Goal: Transaction & Acquisition: Purchase product/service

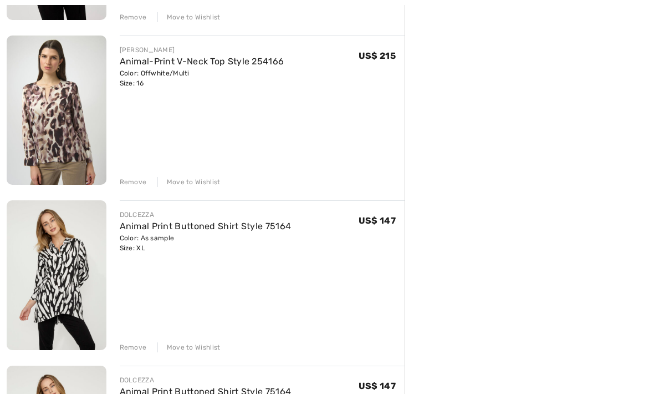
scroll to position [940, 0]
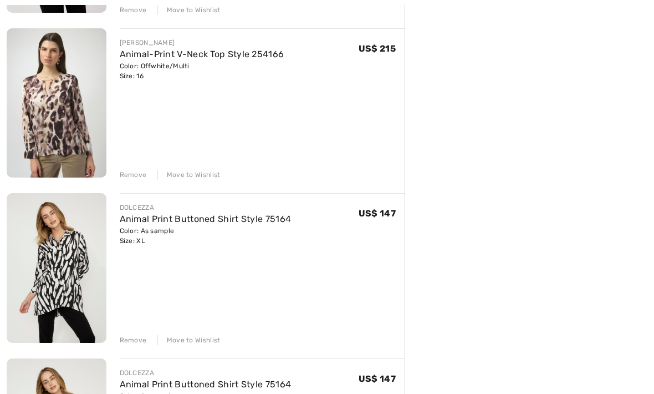
click at [136, 336] on div "Remove" at bounding box center [133, 341] width 27 height 10
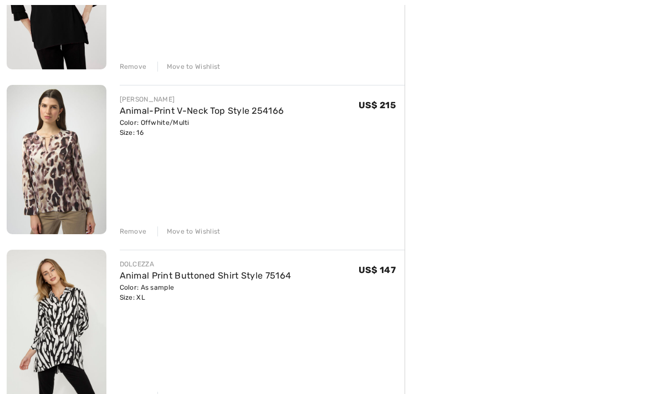
scroll to position [895, 0]
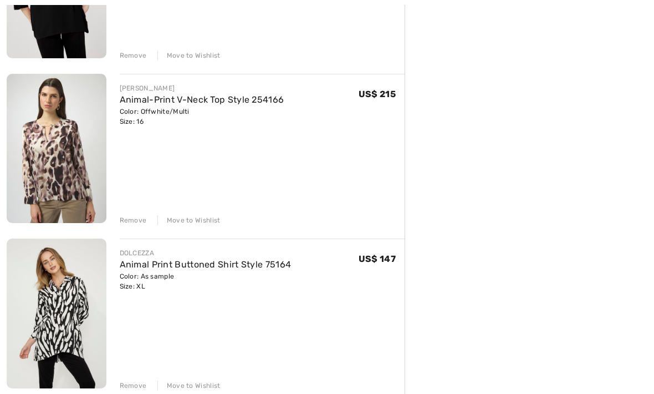
click at [133, 386] on div "Remove" at bounding box center [133, 386] width 27 height 10
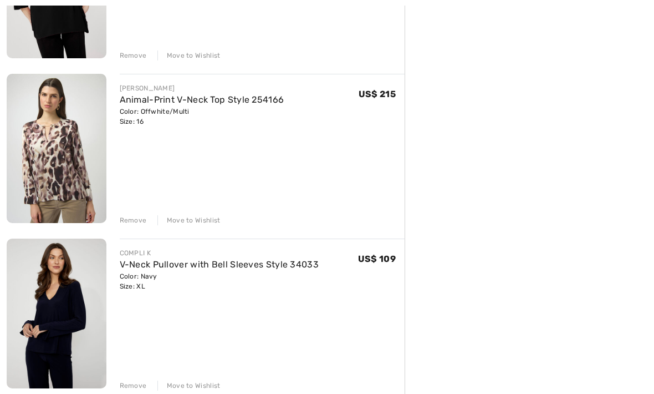
click at [189, 384] on div "Move to Wishlist" at bounding box center [188, 385] width 63 height 10
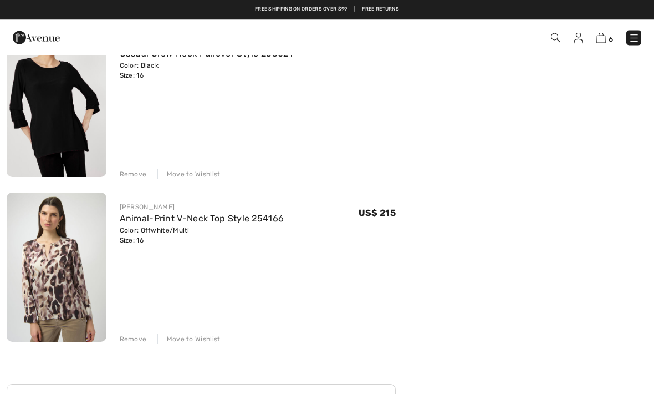
scroll to position [775, 0]
click at [205, 334] on div "Remove Move to Wishlist" at bounding box center [263, 339] width 286 height 12
click at [189, 336] on div "Move to Wishlist" at bounding box center [188, 340] width 63 height 10
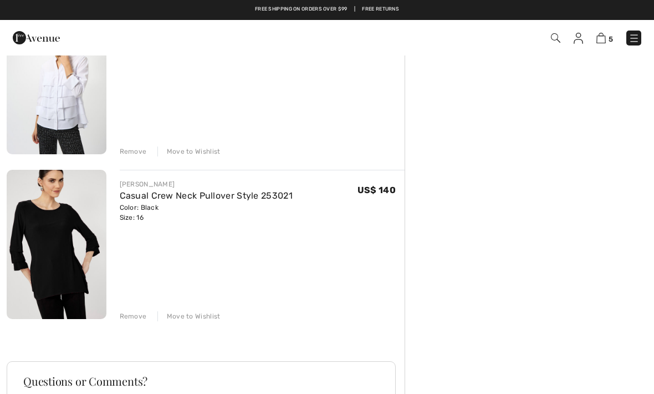
scroll to position [634, 0]
click at [248, 196] on link "Casual Crew Neck Pullover Style 253021" at bounding box center [206, 196] width 173 height 11
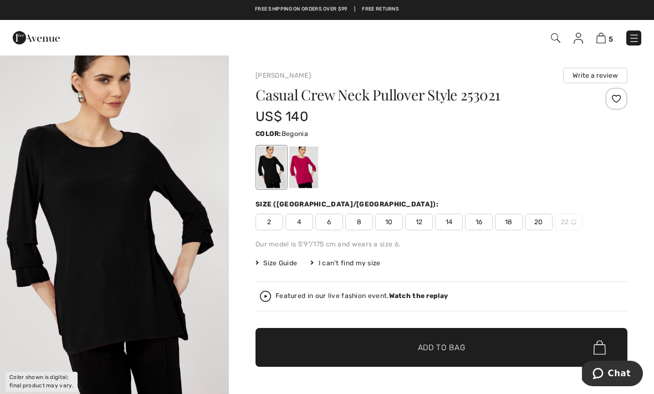
click at [306, 168] on div at bounding box center [303, 167] width 29 height 42
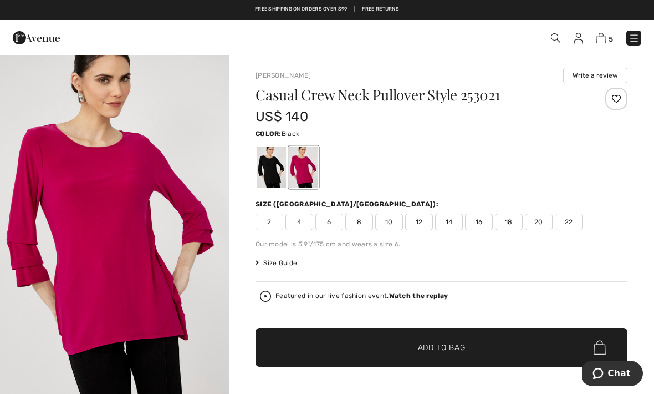
click at [272, 165] on div at bounding box center [271, 167] width 29 height 42
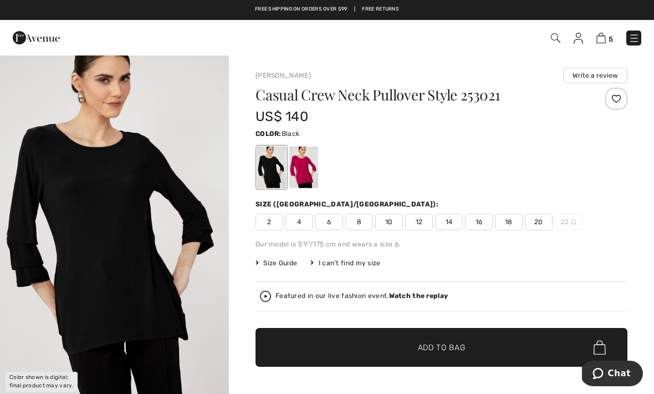
click at [604, 43] on img at bounding box center [601, 38] width 9 height 11
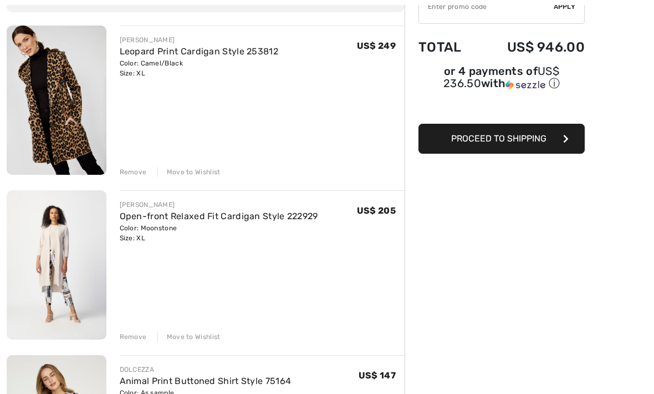
scroll to position [120, 0]
click at [196, 338] on div "Move to Wishlist" at bounding box center [188, 337] width 63 height 10
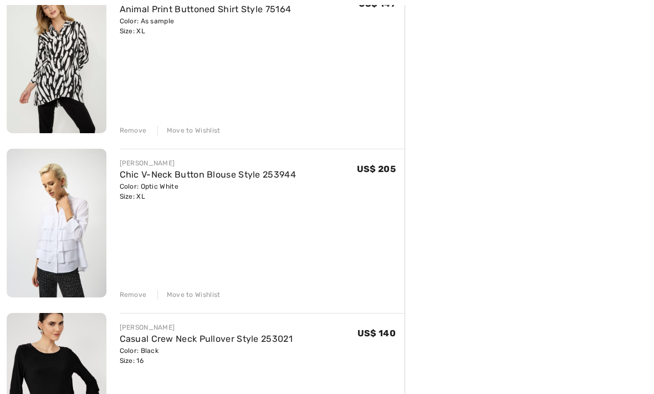
scroll to position [356, 0]
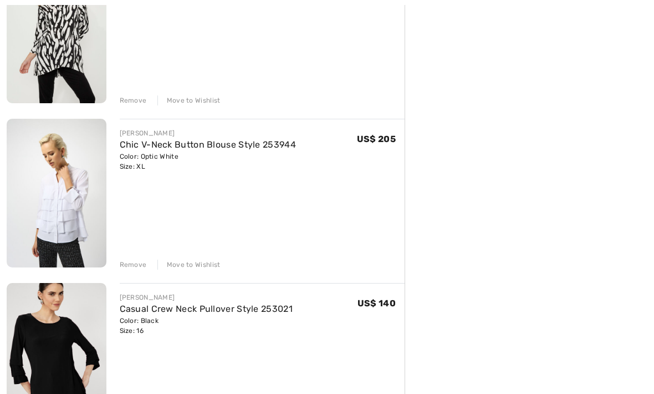
click at [184, 262] on div "Move to Wishlist" at bounding box center [188, 265] width 63 height 10
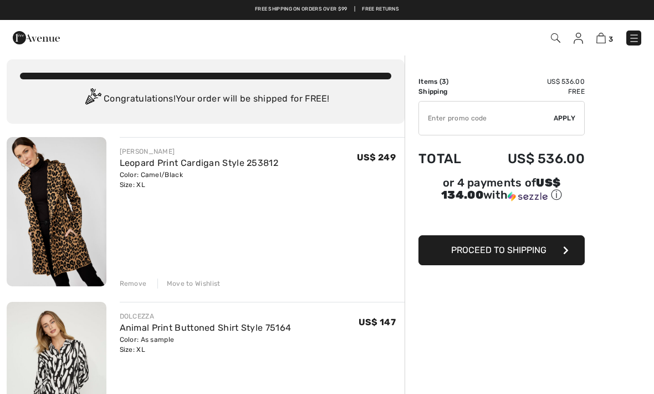
scroll to position [0, 0]
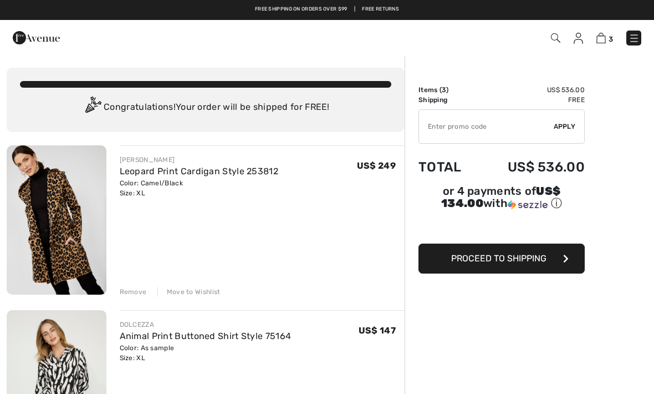
click at [64, 223] on img at bounding box center [57, 219] width 100 height 149
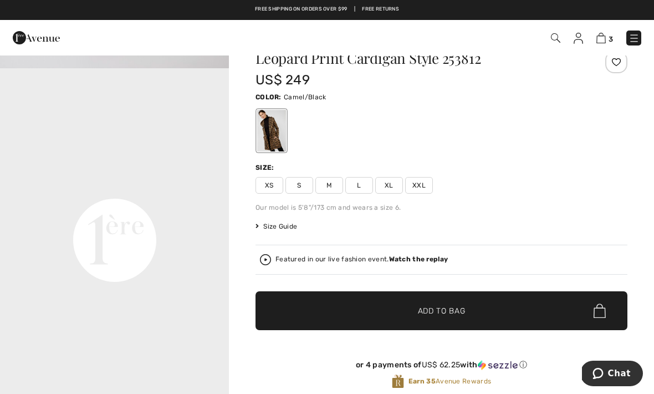
scroll to position [647, 0]
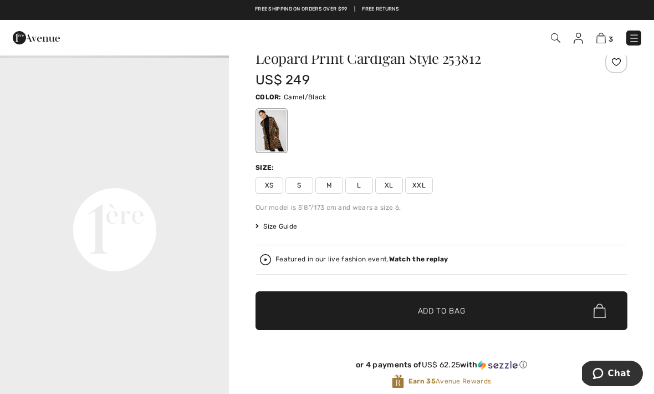
click at [390, 181] on span "XL" at bounding box center [389, 185] width 28 height 17
click at [602, 43] on img at bounding box center [601, 38] width 9 height 11
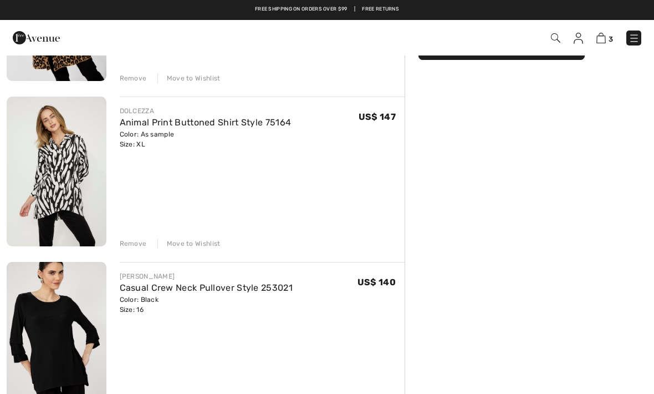
scroll to position [208, 0]
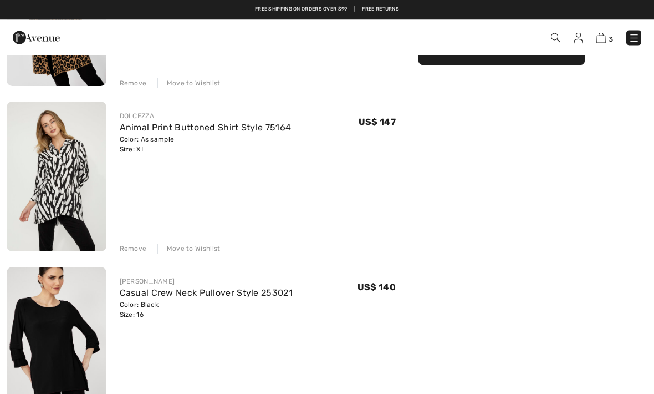
click at [201, 132] on link "Animal Print Buttoned Shirt Style 75164" at bounding box center [206, 128] width 172 height 11
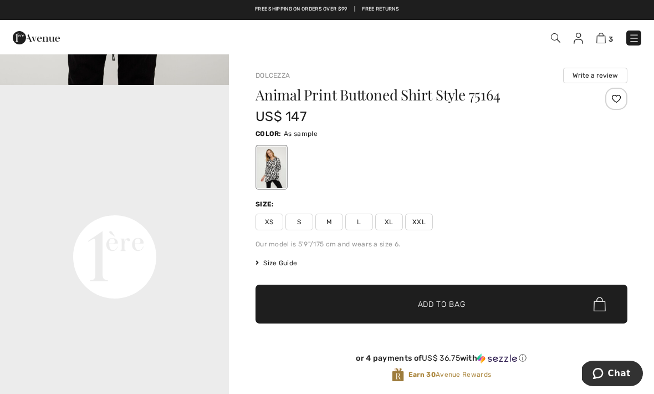
scroll to position [658, 0]
click at [581, 35] on img at bounding box center [578, 38] width 9 height 11
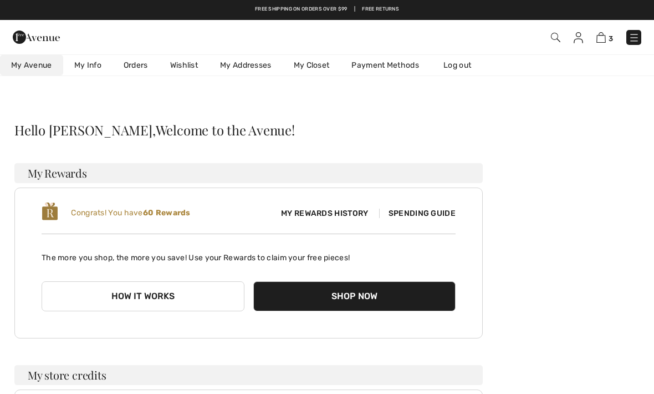
click at [184, 62] on link "Wishlist" at bounding box center [184, 65] width 50 height 21
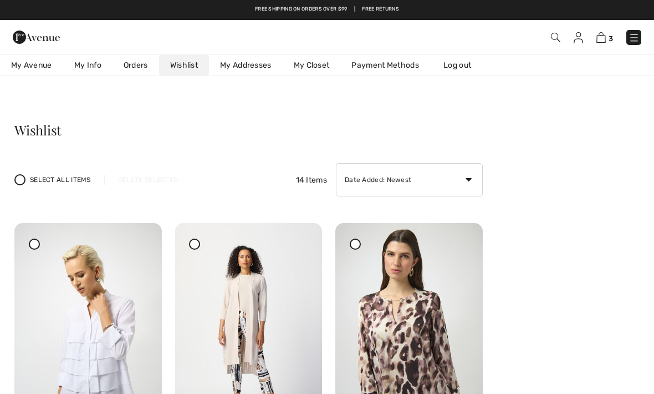
click at [606, 38] on img at bounding box center [601, 37] width 9 height 11
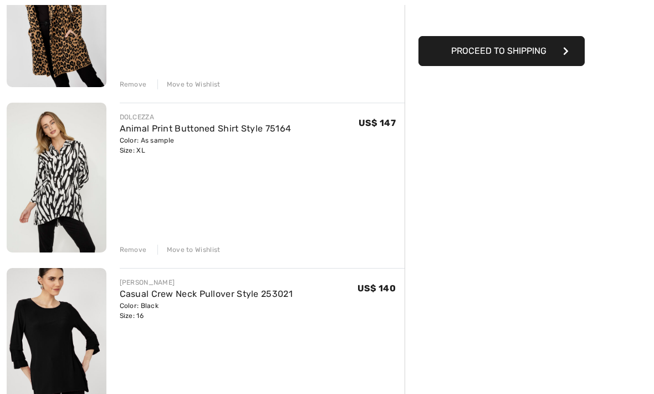
scroll to position [207, 0]
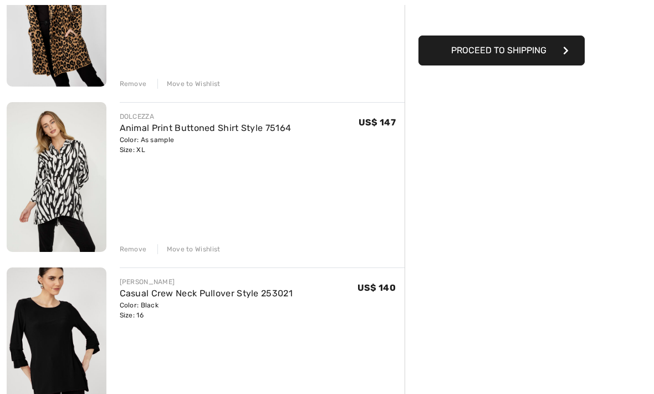
click at [236, 288] on link "Casual Crew Neck Pullover Style 253021" at bounding box center [206, 293] width 173 height 11
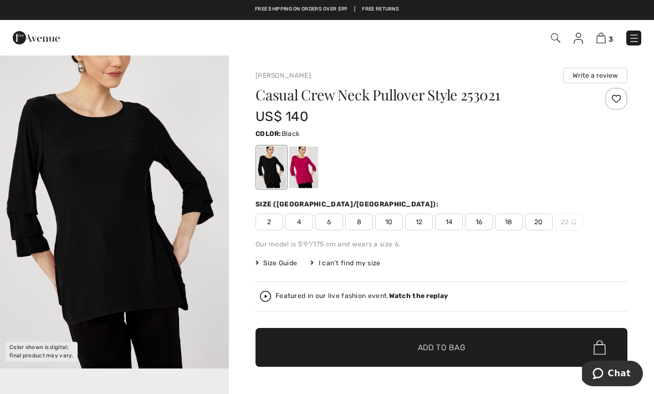
click at [604, 39] on img at bounding box center [601, 38] width 9 height 11
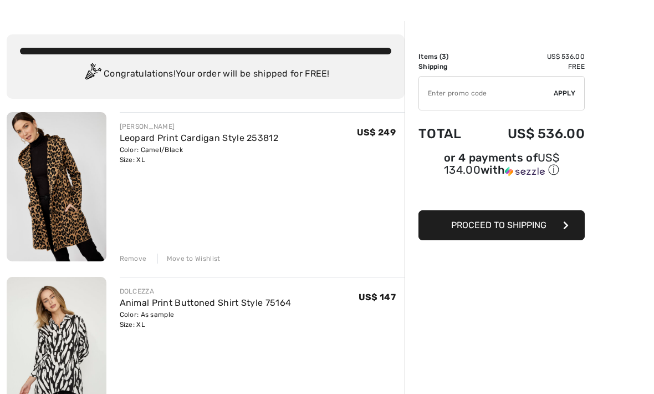
scroll to position [34, 0]
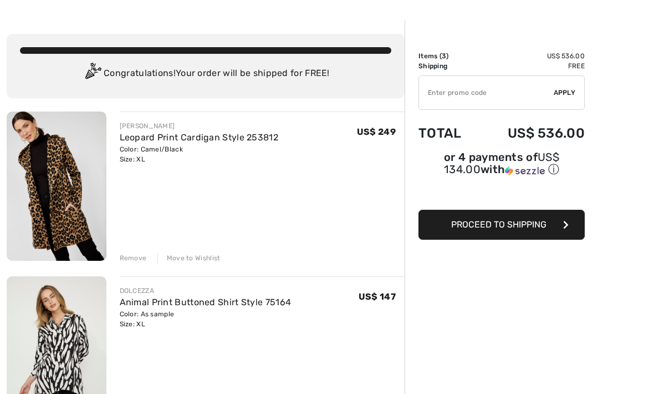
click at [58, 357] on img at bounding box center [57, 350] width 100 height 149
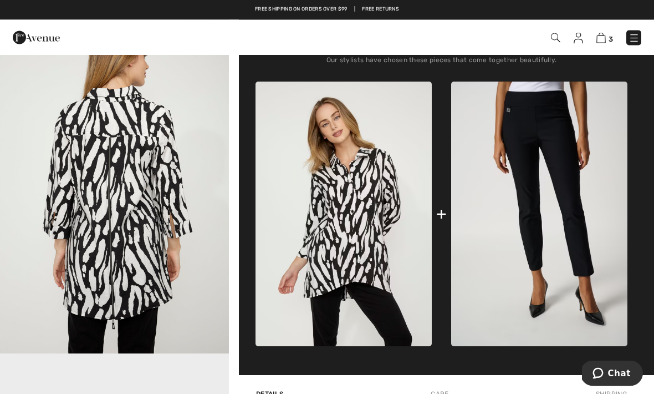
scroll to position [388, 0]
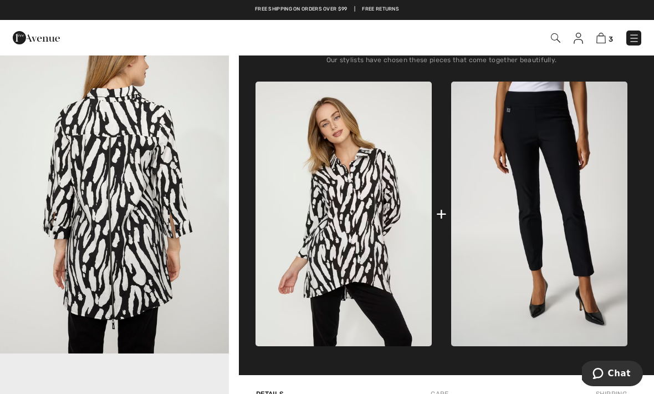
click at [531, 166] on img at bounding box center [539, 214] width 176 height 265
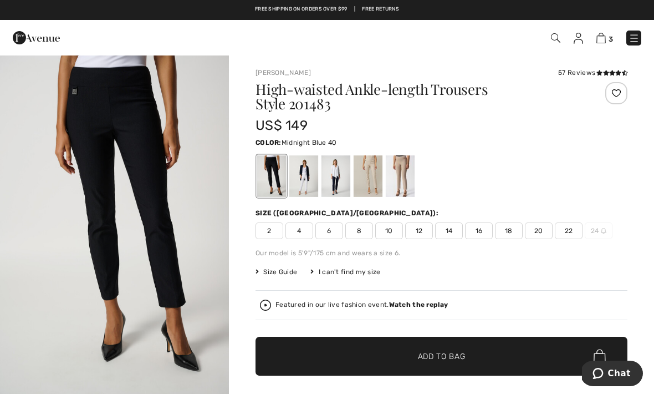
click at [334, 175] on div at bounding box center [336, 176] width 29 height 42
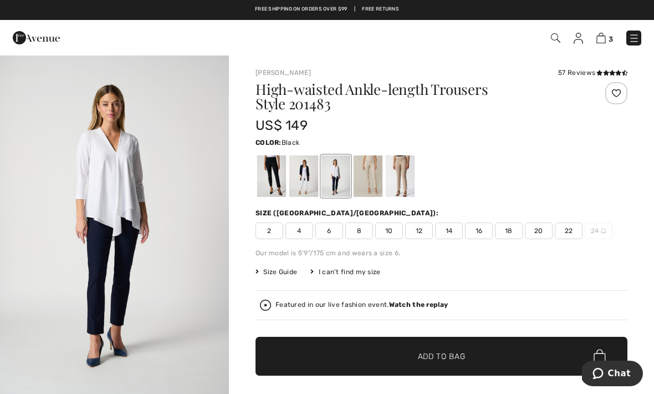
click at [273, 173] on div at bounding box center [271, 176] width 29 height 42
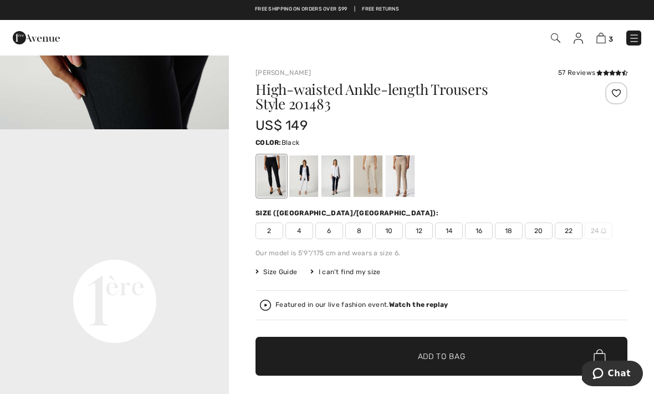
click at [604, 40] on img at bounding box center [601, 38] width 9 height 11
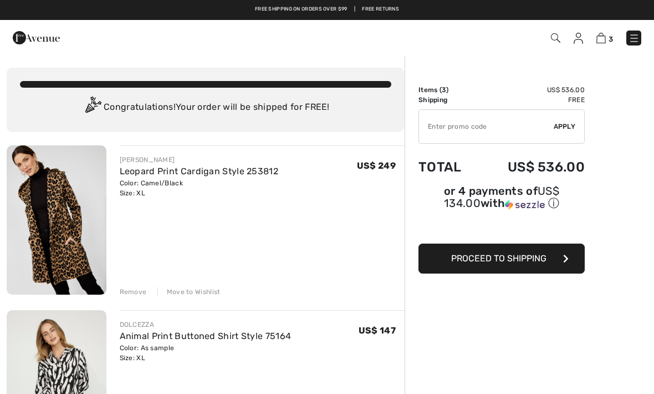
click at [184, 292] on div "Move to Wishlist" at bounding box center [188, 292] width 63 height 10
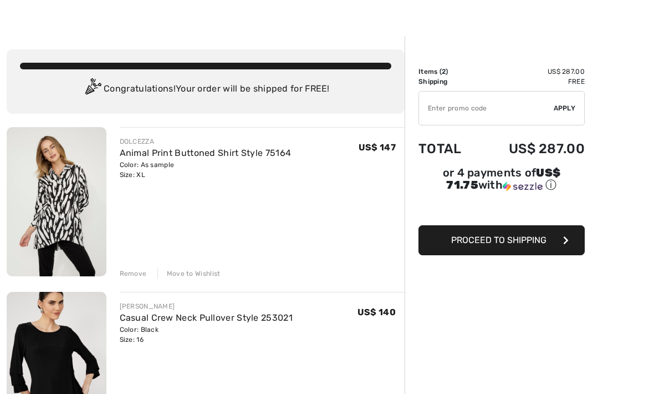
scroll to position [18, 0]
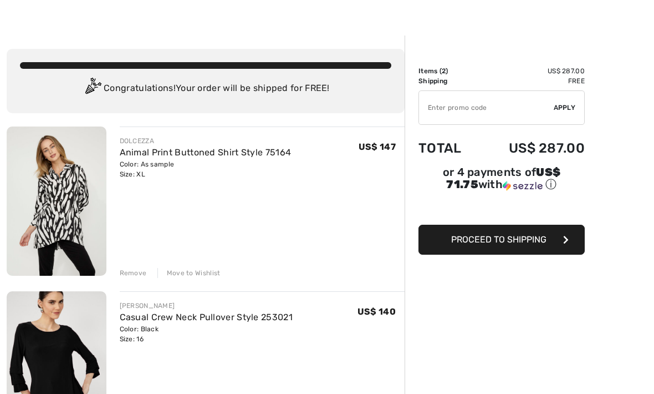
click at [517, 106] on input "TEXT" at bounding box center [486, 108] width 135 height 33
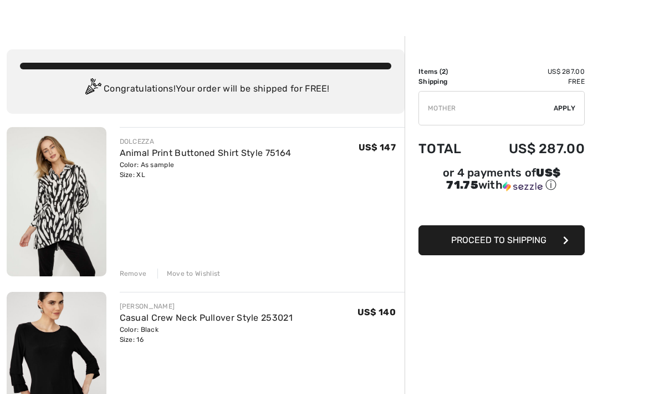
click at [570, 110] on span "Apply" at bounding box center [565, 108] width 22 height 10
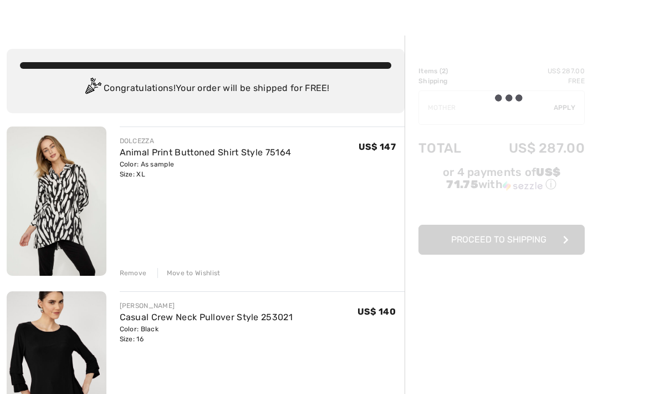
scroll to position [19, 0]
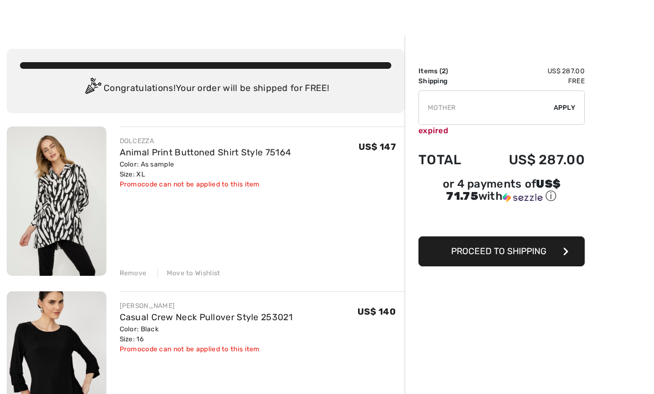
click at [458, 111] on input "TEXT" at bounding box center [486, 107] width 135 height 33
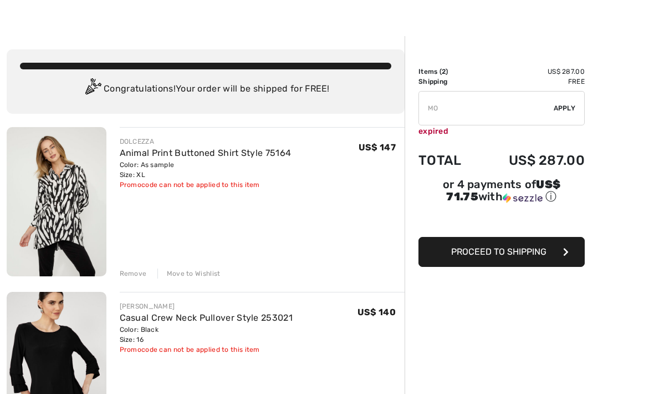
type input "M"
click at [563, 114] on div "✔ Apply Remove" at bounding box center [502, 108] width 166 height 34
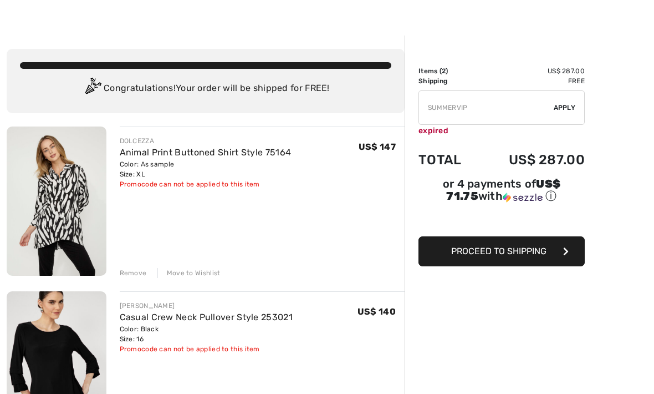
click at [472, 104] on input "TEXT" at bounding box center [486, 108] width 135 height 33
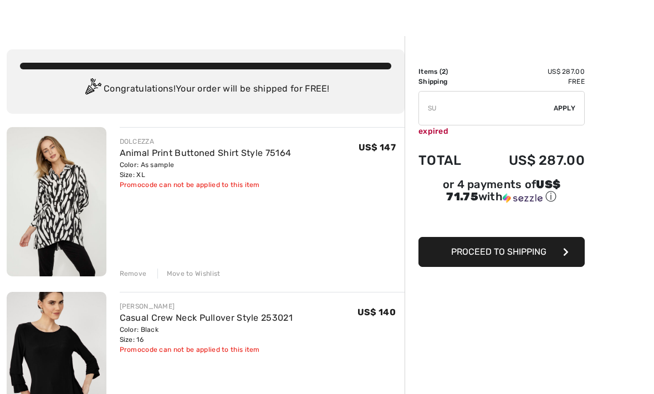
type input "S"
click at [567, 107] on span "Apply" at bounding box center [565, 108] width 22 height 10
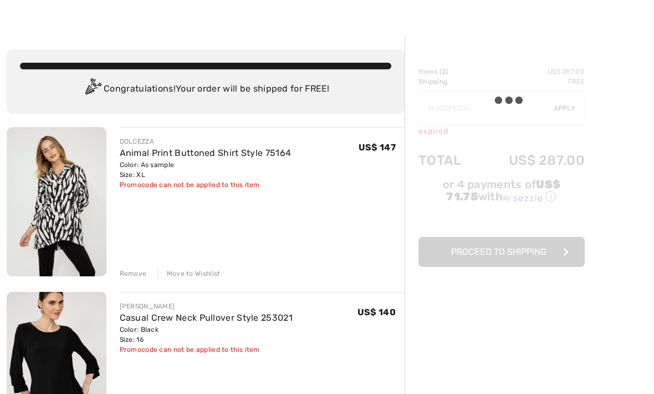
scroll to position [19, 0]
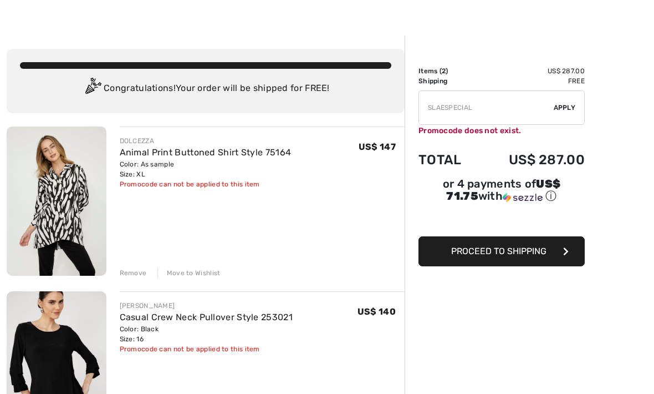
click at [494, 114] on input "TEXT" at bounding box center [486, 107] width 135 height 33
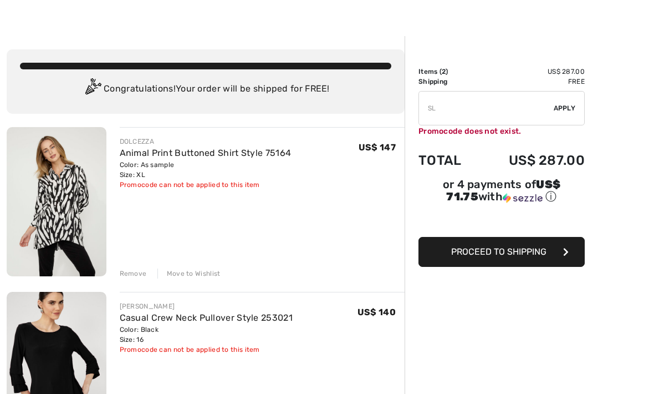
type input "S"
type input "NEW15"
click at [577, 107] on div "✔ Apply Remove" at bounding box center [502, 108] width 166 height 34
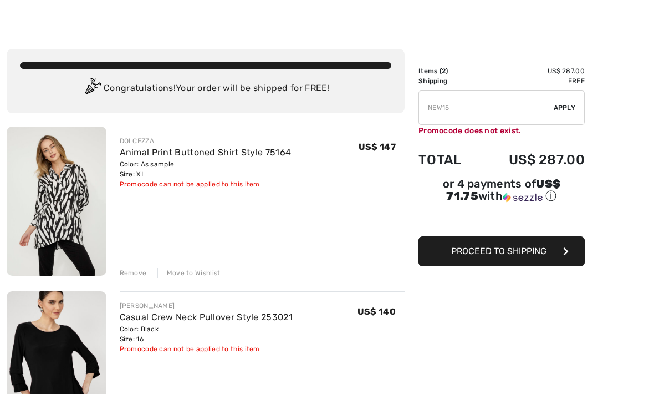
click at [561, 107] on span "Apply" at bounding box center [565, 108] width 22 height 10
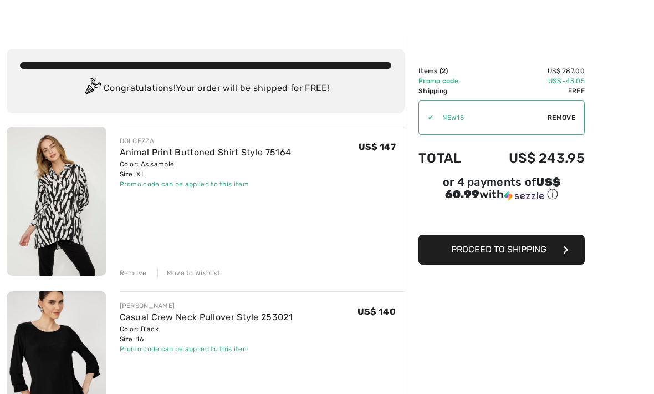
click at [462, 257] on button "Proceed to Shipping" at bounding box center [502, 250] width 166 height 30
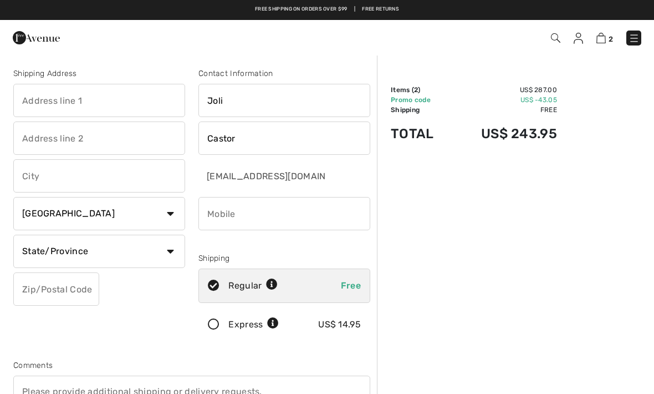
click at [341, 321] on div "US$ 14.95" at bounding box center [339, 324] width 43 height 13
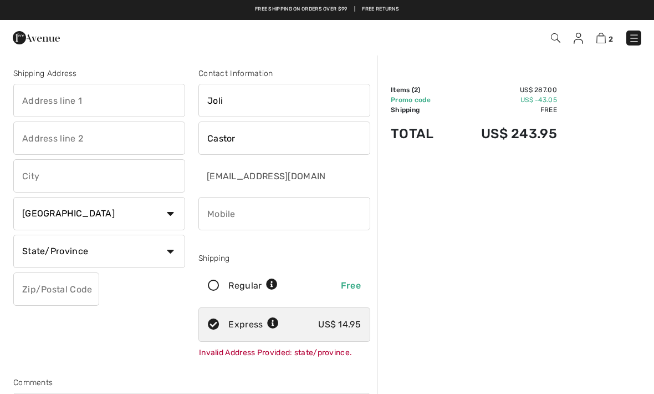
click at [112, 177] on input "text" at bounding box center [99, 175] width 172 height 33
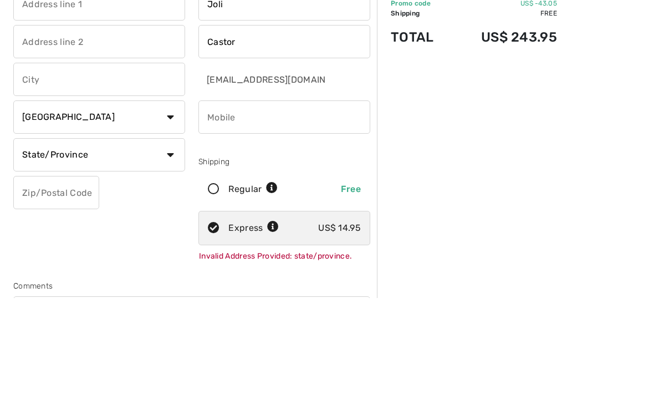
type input "[GEOGRAPHIC_DATA]"
select select "0"
type input "922705659"
type textarea "CA"
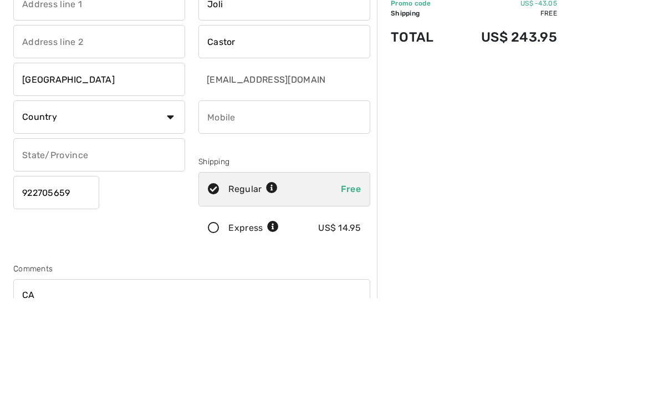
click at [162, 197] on select "Country Canada United States Afghanistan Aland Islands Albania Algeria American…" at bounding box center [99, 213] width 172 height 33
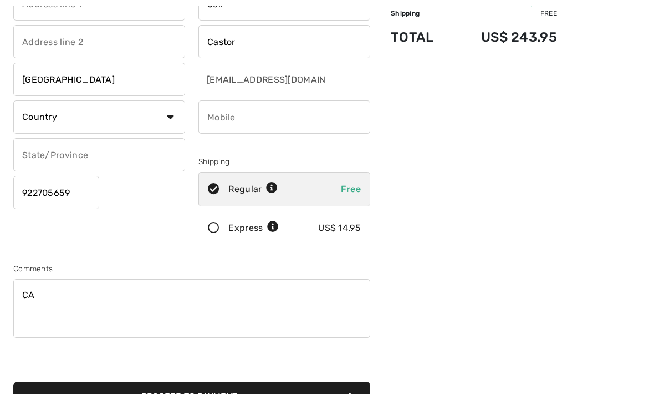
select select "US"
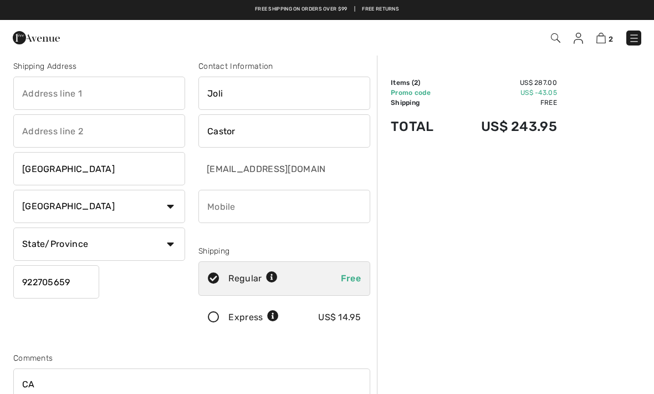
scroll to position [0, 0]
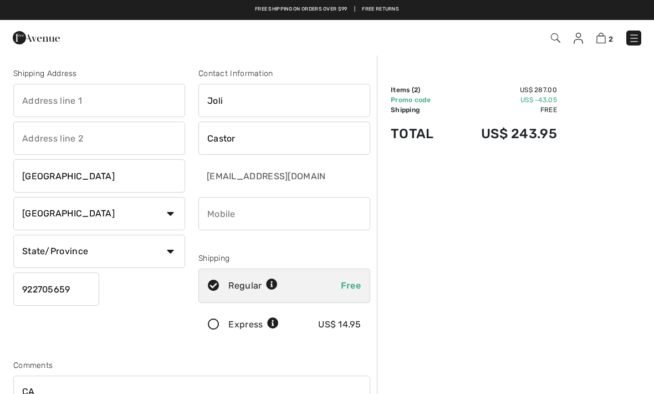
click at [268, 208] on input "phone" at bounding box center [285, 213] width 172 height 33
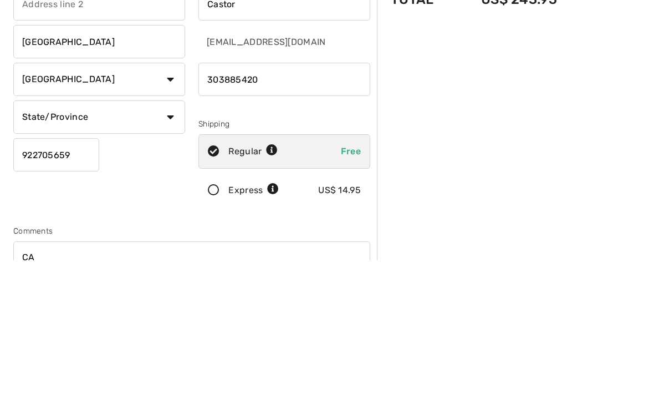
type input "3038854201"
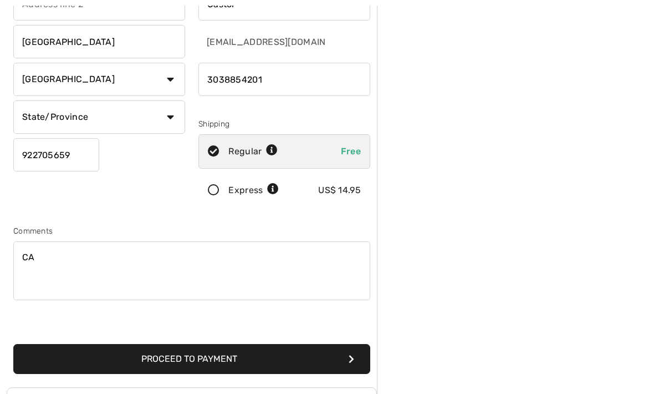
click at [210, 189] on icon at bounding box center [213, 191] width 29 height 12
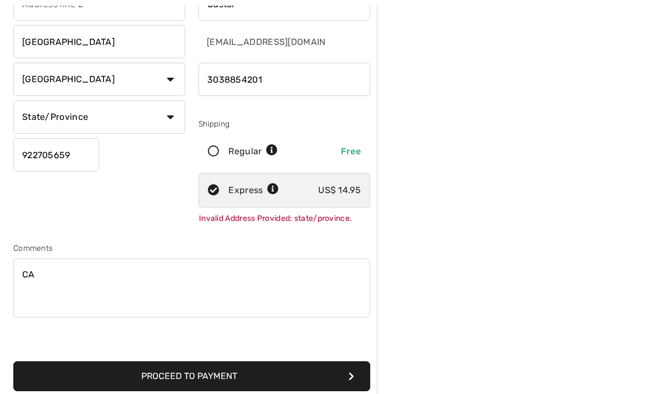
click at [171, 116] on select "State/Province Alabama Alaska American Samoa Arizona Arkansas California Colora…" at bounding box center [99, 116] width 172 height 33
select select "CA"
click at [90, 149] on input "922705659" at bounding box center [56, 154] width 86 height 33
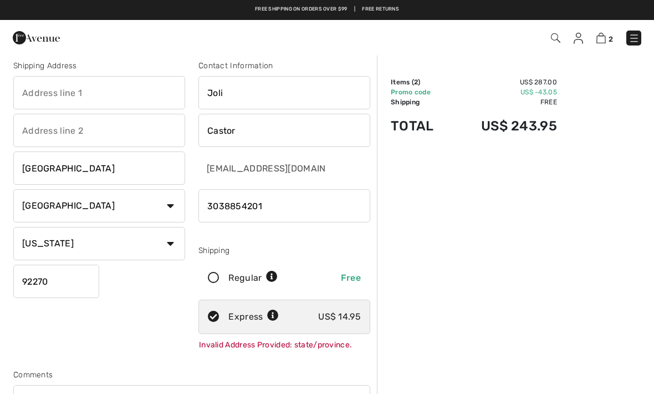
scroll to position [0, 0]
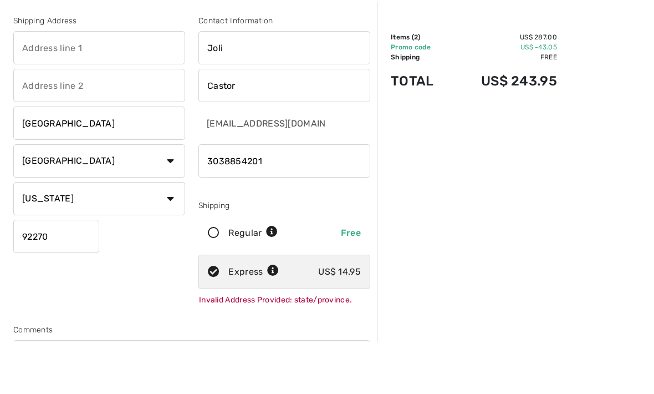
type input "92270"
click at [82, 84] on input "text" at bounding box center [99, 100] width 172 height 33
type input "36 Cork Tree"
select select "0"
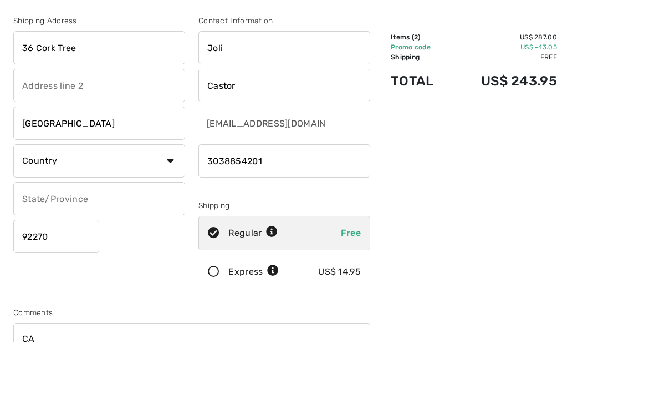
click at [170, 197] on select "Country Canada United States Afghanistan Aland Islands Albania Algeria American…" at bounding box center [99, 213] width 172 height 33
select select "US"
click at [218, 265] on div "Express US$ 14.95" at bounding box center [285, 272] width 172 height 34
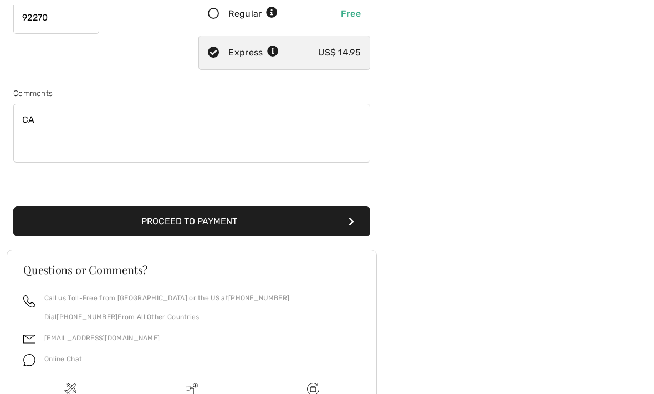
scroll to position [272, 0]
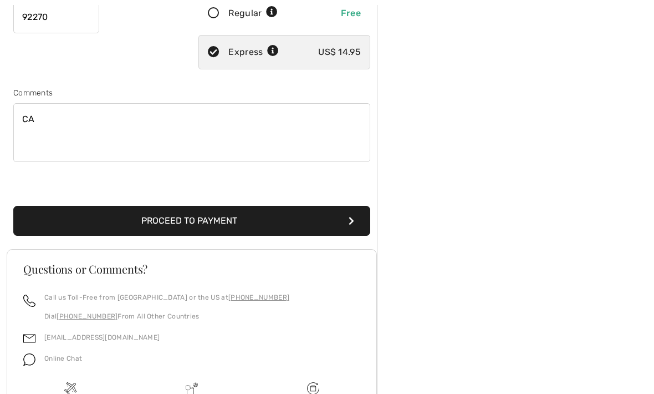
click at [63, 121] on textarea "CA" at bounding box center [191, 133] width 357 height 59
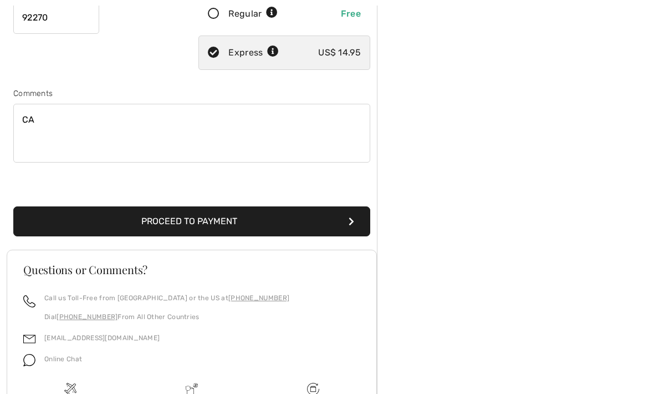
type textarea "C"
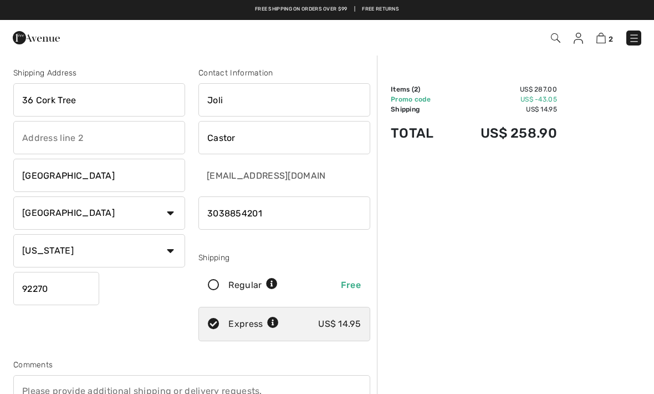
scroll to position [0, 0]
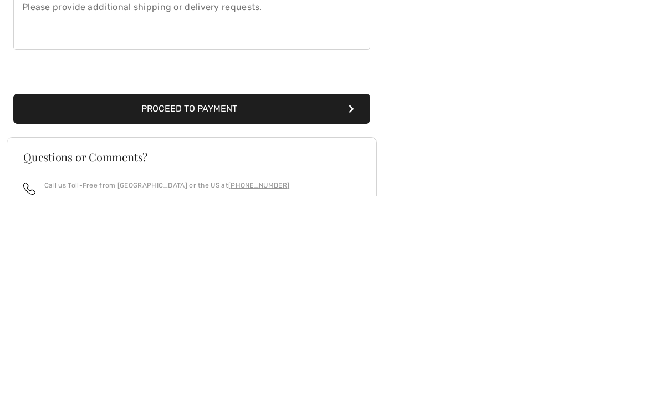
click at [231, 292] on button "Proceed to Payment" at bounding box center [191, 307] width 357 height 30
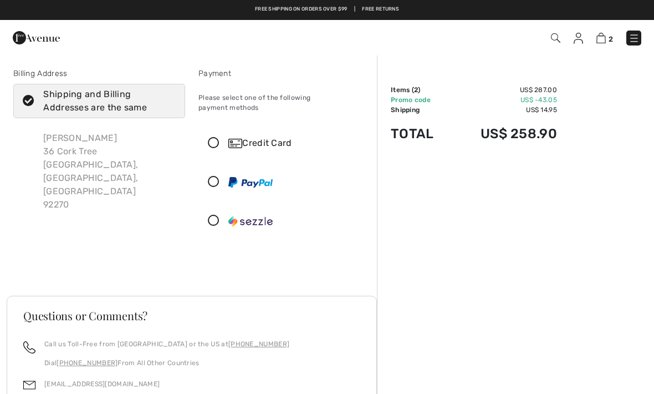
click at [211, 138] on icon at bounding box center [213, 144] width 29 height 12
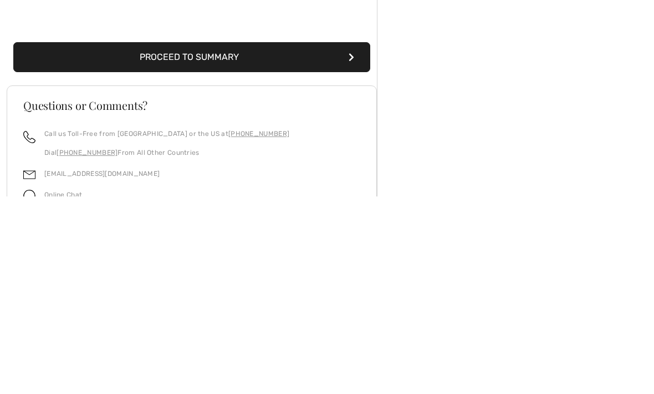
scroll to position [168, 0]
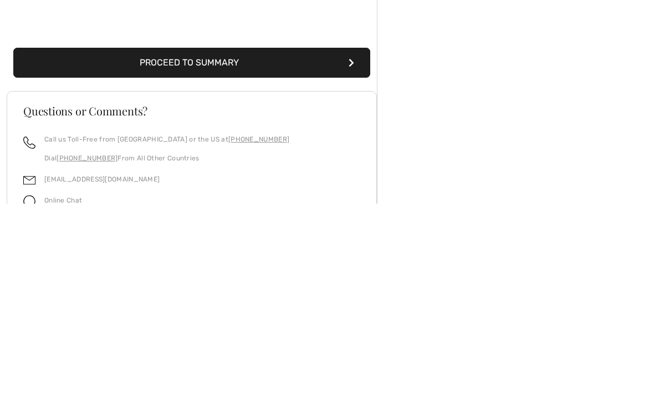
click at [347, 238] on button "Proceed to Summary" at bounding box center [191, 253] width 357 height 30
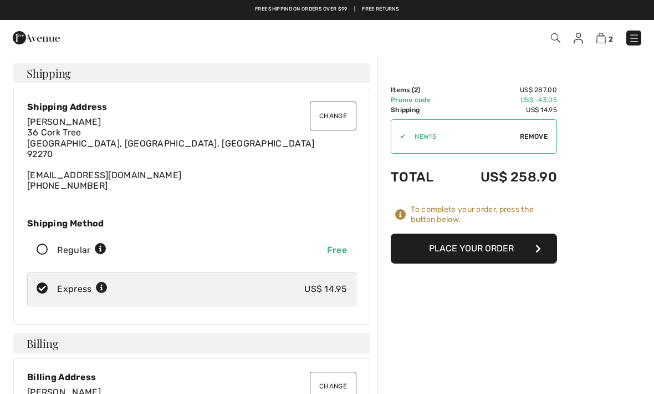
click at [487, 248] on button "Place Your Order" at bounding box center [474, 248] width 166 height 30
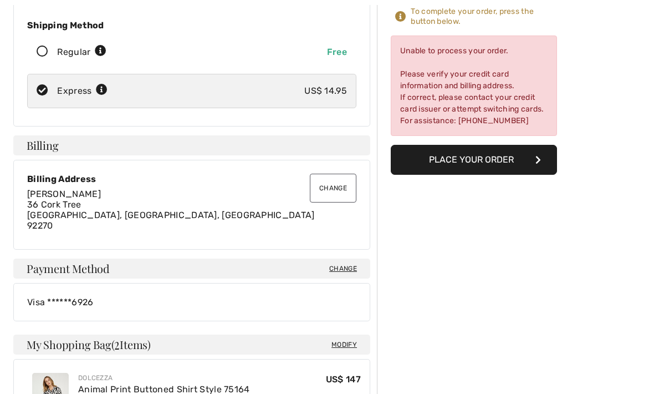
scroll to position [198, 0]
click at [344, 271] on span "Change" at bounding box center [343, 268] width 28 height 10
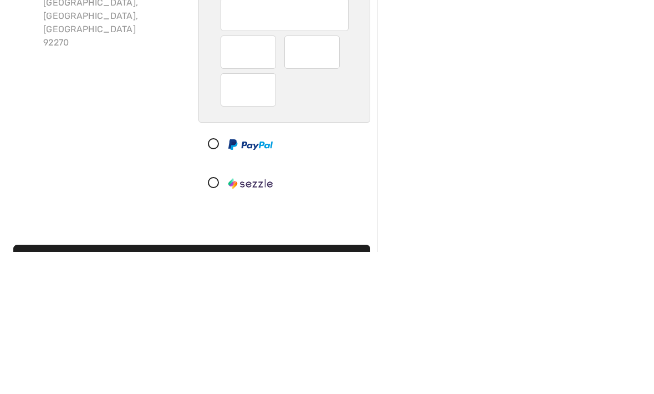
scroll to position [162, 0]
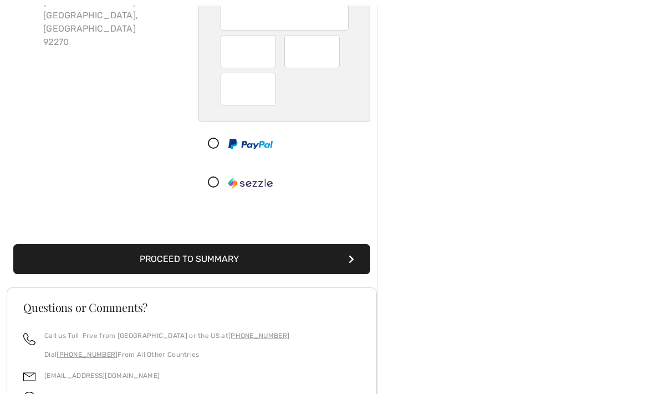
click at [197, 244] on button "Proceed to Summary" at bounding box center [191, 259] width 357 height 30
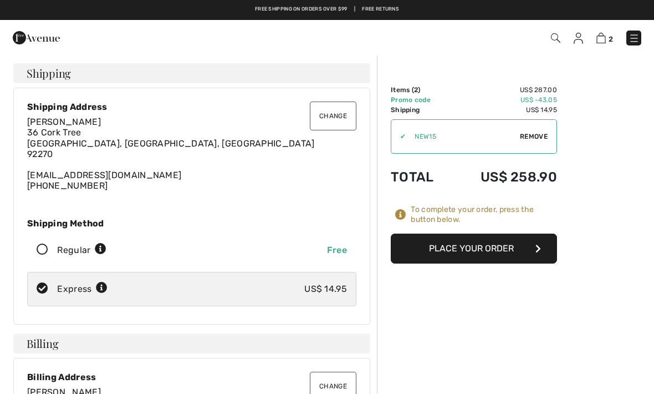
click at [496, 255] on button "Place Your Order" at bounding box center [474, 248] width 166 height 30
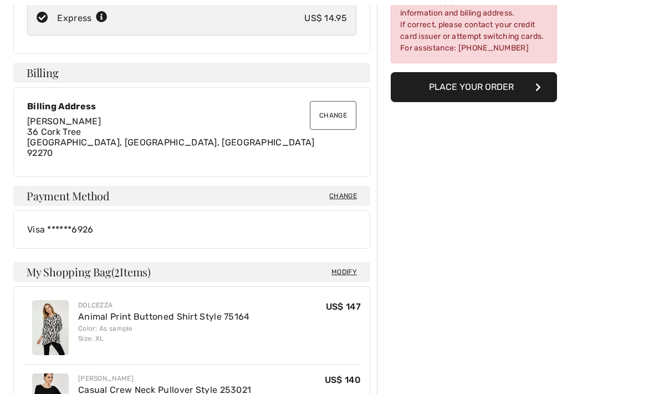
scroll to position [297, 0]
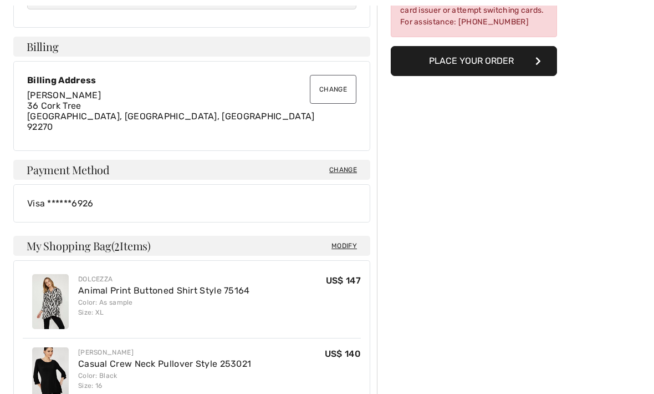
click at [348, 169] on span "Change" at bounding box center [343, 170] width 28 height 10
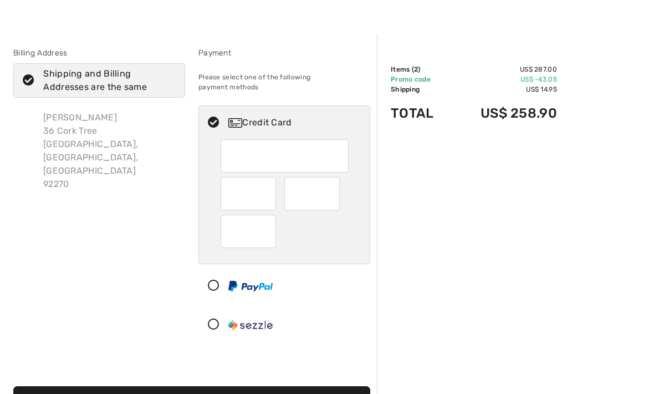
click at [216, 280] on icon at bounding box center [213, 286] width 29 height 12
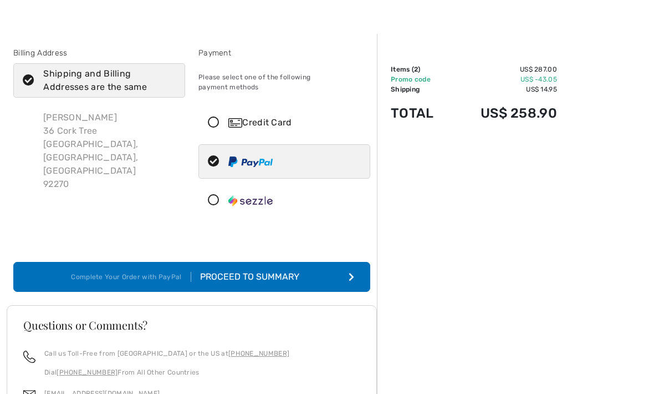
click at [210, 117] on icon at bounding box center [213, 123] width 29 height 12
radio input "true"
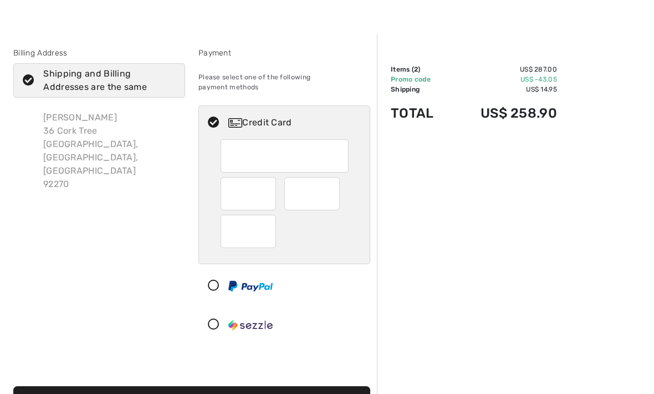
scroll to position [20, 0]
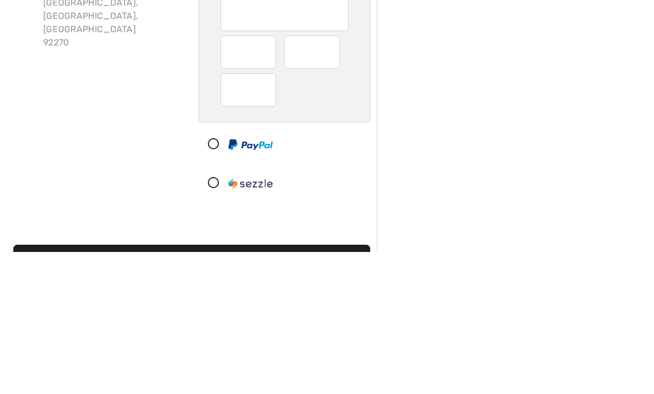
click at [130, 109] on div "Billing Address Shipping and Billing Addresses are the same Joli Castor 36 Cork…" at bounding box center [99, 197] width 185 height 299
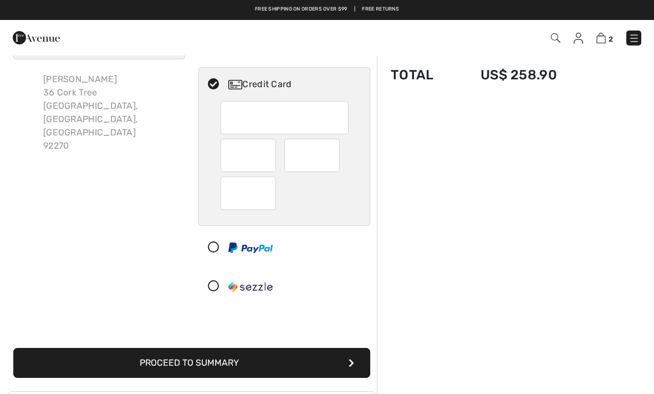
scroll to position [58, 0]
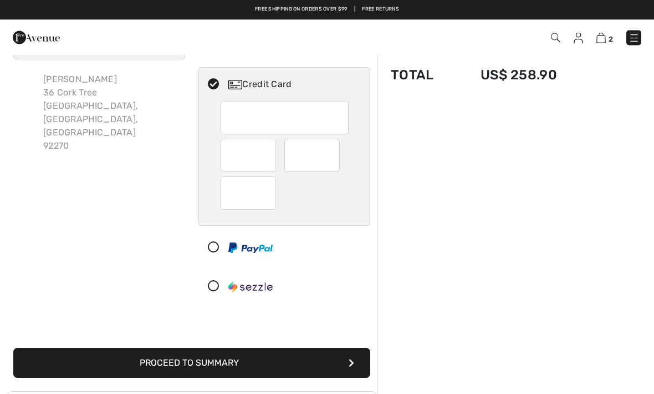
click at [283, 350] on button "Proceed to Summary" at bounding box center [191, 363] width 357 height 30
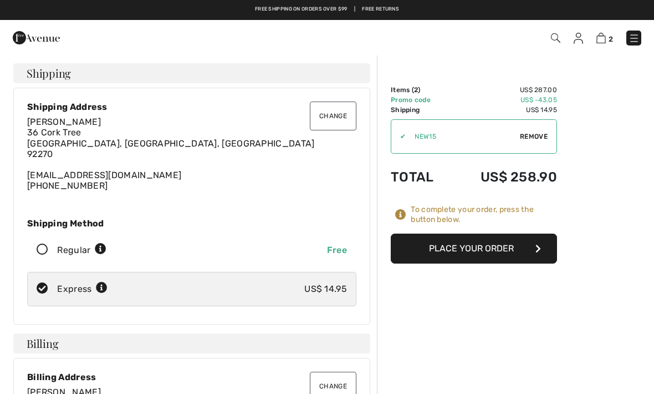
click at [480, 241] on button "Place Your Order" at bounding box center [474, 248] width 166 height 30
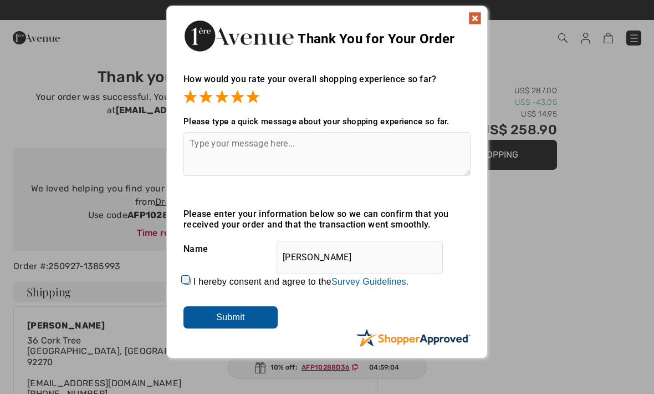
click at [253, 308] on input "Submit" at bounding box center [231, 317] width 94 height 22
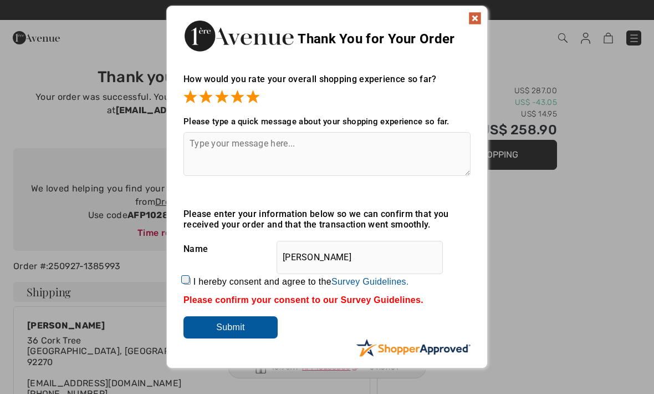
click at [191, 277] on input "I hereby consent and agree to the By submitting a review, you grant permission …" at bounding box center [187, 280] width 7 height 7
checkbox input "true"
click at [253, 322] on input "Submit" at bounding box center [231, 327] width 94 height 22
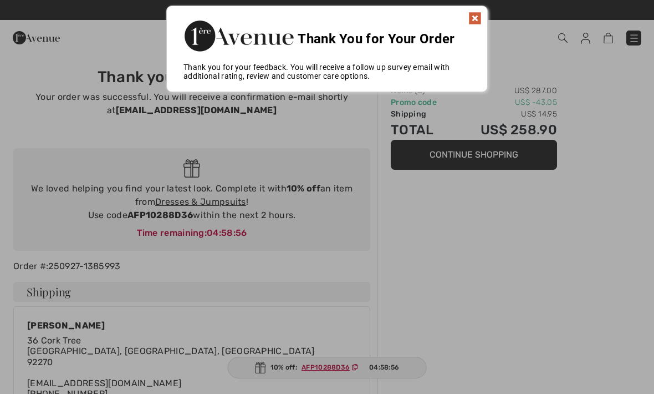
click at [480, 12] on img at bounding box center [475, 18] width 13 height 13
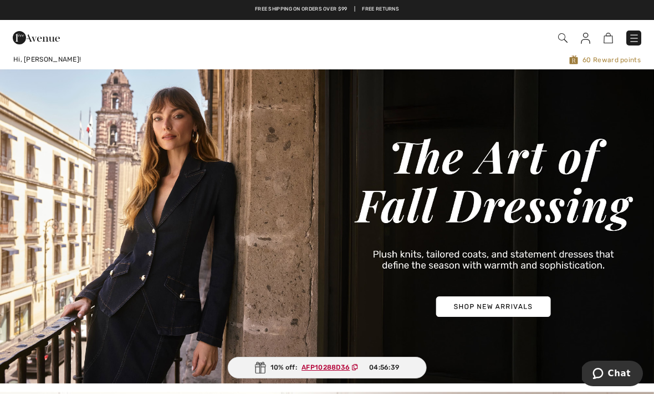
click at [638, 33] on img at bounding box center [634, 38] width 11 height 11
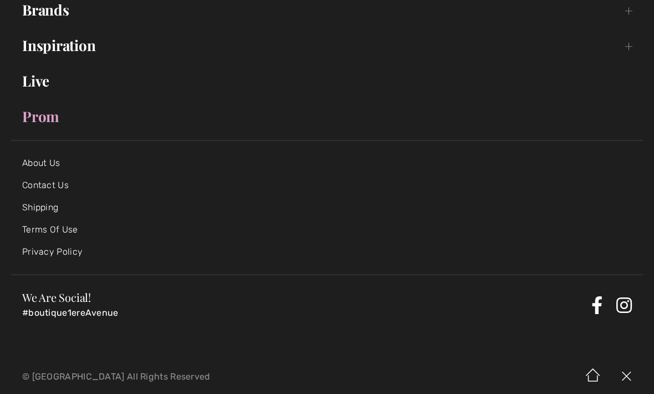
scroll to position [216, 0]
click at [43, 207] on link "Shipping" at bounding box center [40, 207] width 36 height 11
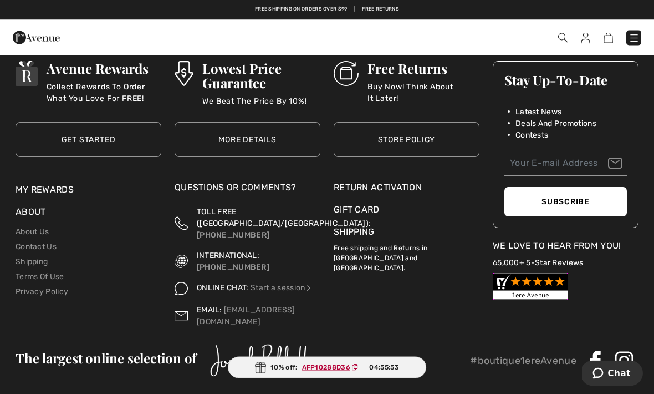
scroll to position [322, 0]
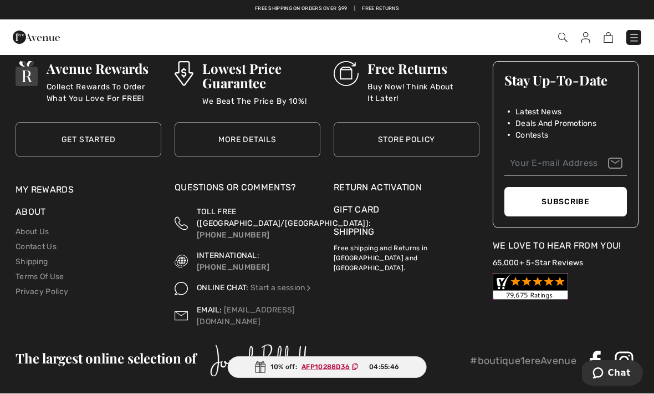
click at [618, 373] on span "Chat" at bounding box center [619, 373] width 23 height 10
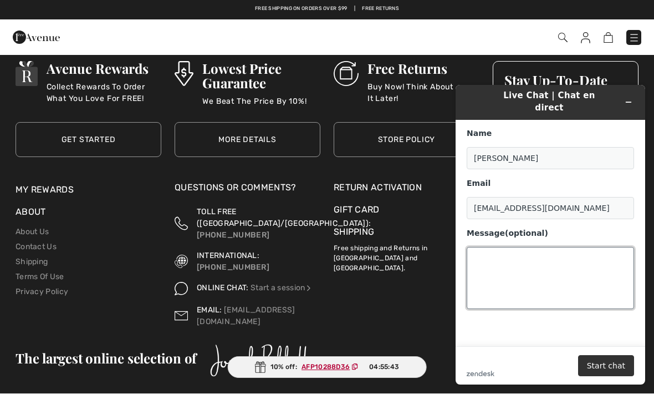
click at [501, 252] on textarea "Message (optional)" at bounding box center [550, 278] width 167 height 62
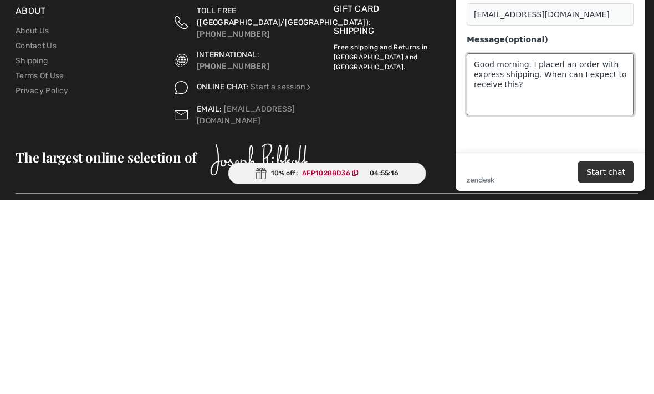
type textarea "Good morning. I placed an order with express shipping. When can I expect to rec…"
click at [610, 172] on button "Start chat" at bounding box center [606, 171] width 56 height 21
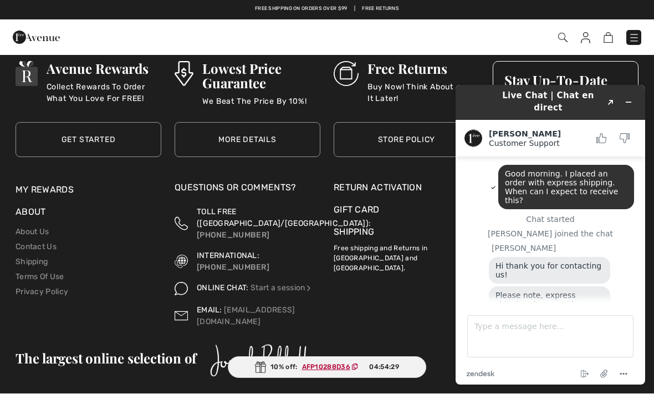
scroll to position [53, 0]
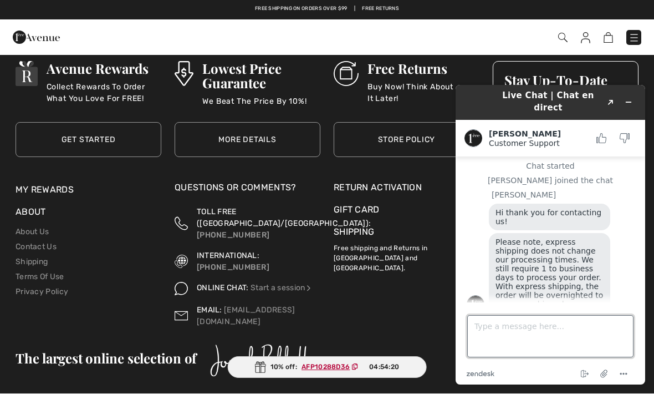
click at [504, 334] on textarea "Type a message here..." at bounding box center [550, 336] width 166 height 42
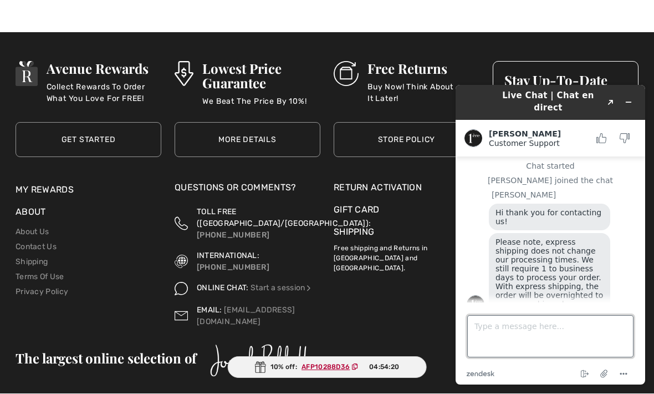
scroll to position [359, 0]
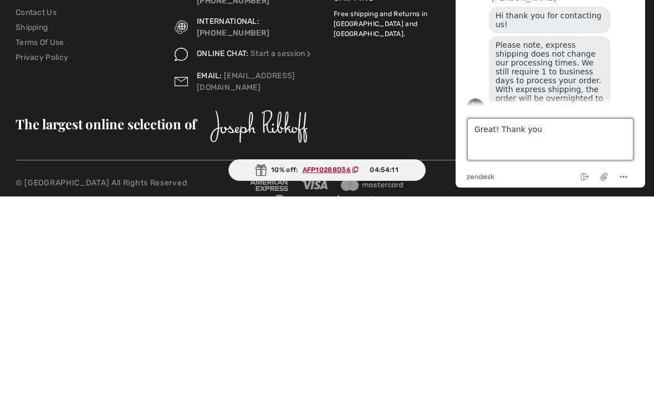
type textarea "Great! Thank you!"
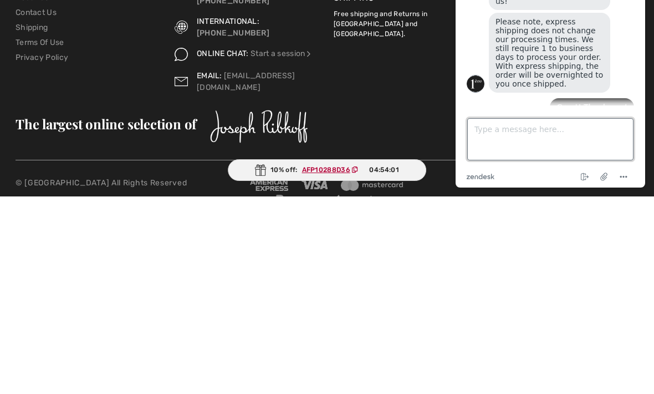
scroll to position [116, 0]
